Goal: Check status

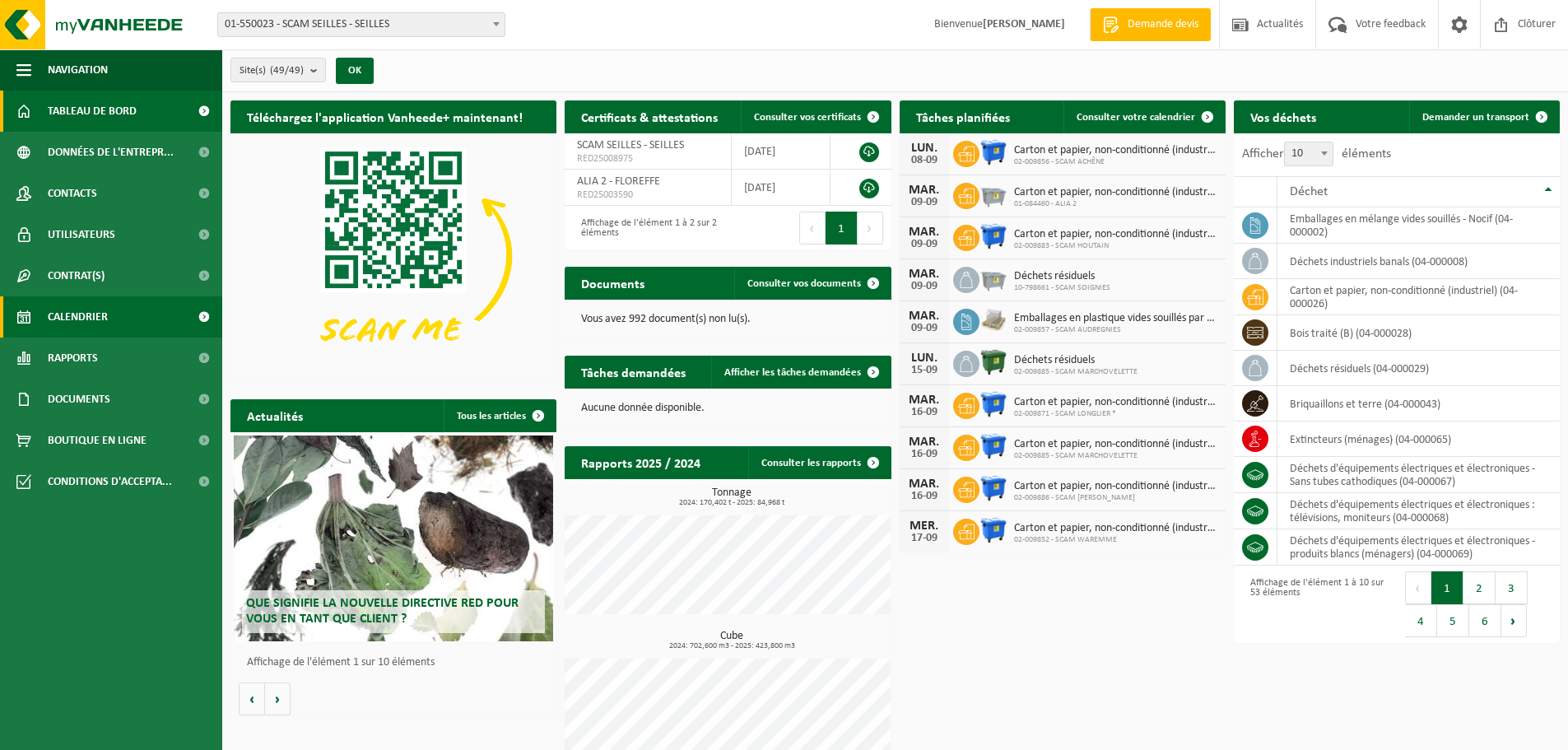
click at [114, 309] on link "Calendrier" at bounding box center [111, 316] width 222 height 41
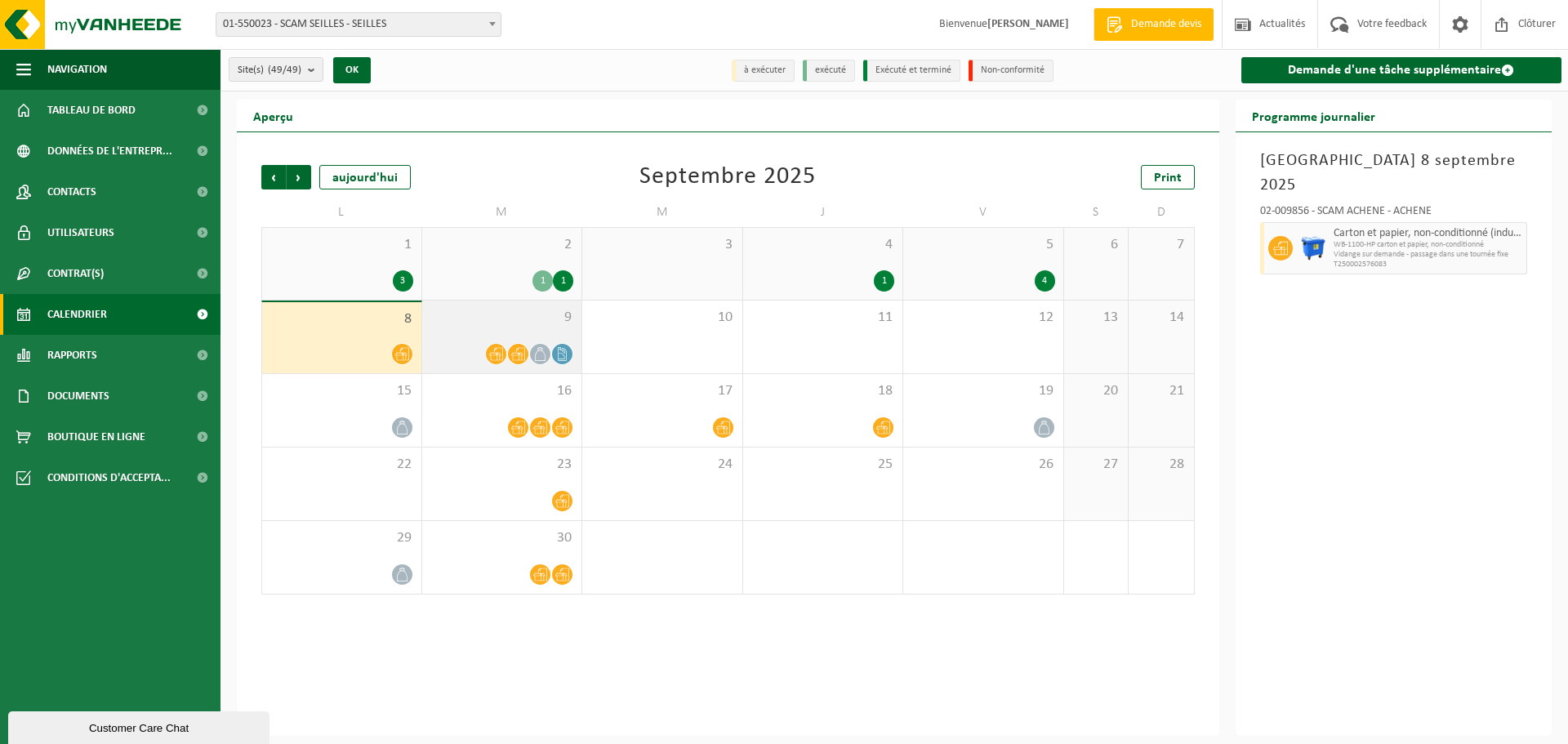
click at [494, 330] on div "9" at bounding box center [502, 337] width 160 height 73
